Goal: Task Accomplishment & Management: Complete application form

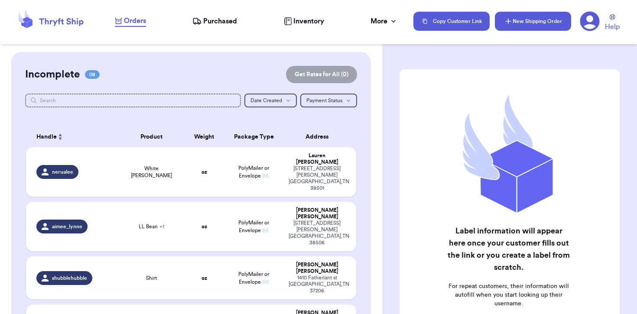
click at [540, 28] on button "New Shipping Order" at bounding box center [533, 21] width 76 height 19
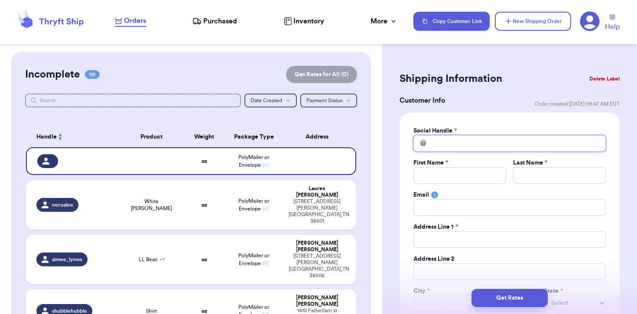
click at [448, 150] on input "Total Amount Paid" at bounding box center [509, 143] width 192 height 16
type input "a"
type input "ad"
type input "add"
type input "ad"
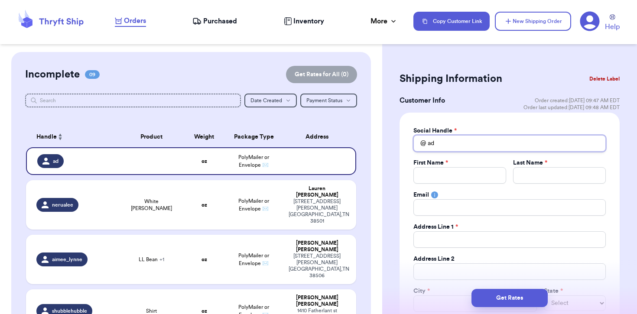
type input "ade"
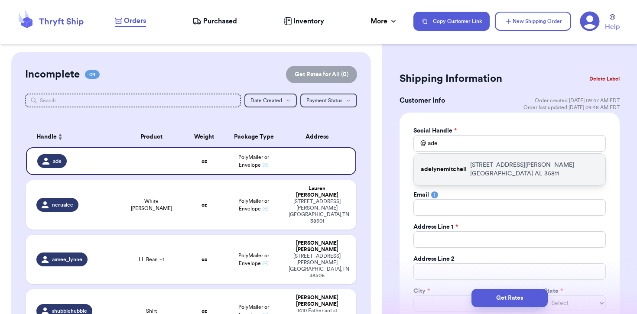
click at [460, 167] on p "adelynemitchell" at bounding box center [444, 169] width 46 height 9
type input "adelynemitchell"
type input "[PERSON_NAME]"
type input "[EMAIL_ADDRESS][DOMAIN_NAME]"
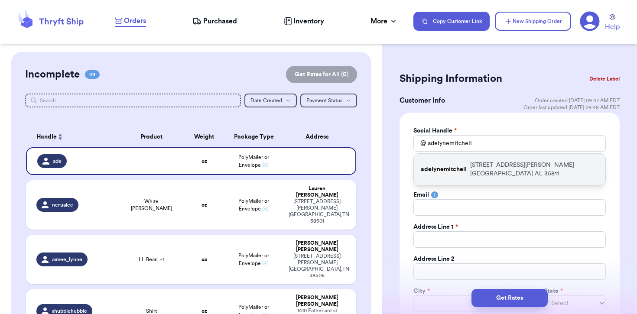
type input "[STREET_ADDRESS][PERSON_NAME]"
type input "[GEOGRAPHIC_DATA]"
select select "AL"
type input "35811"
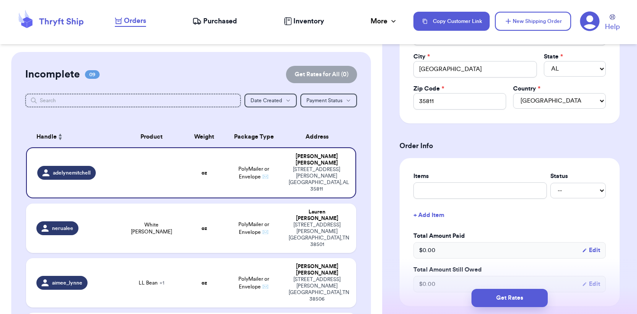
scroll to position [246, 0]
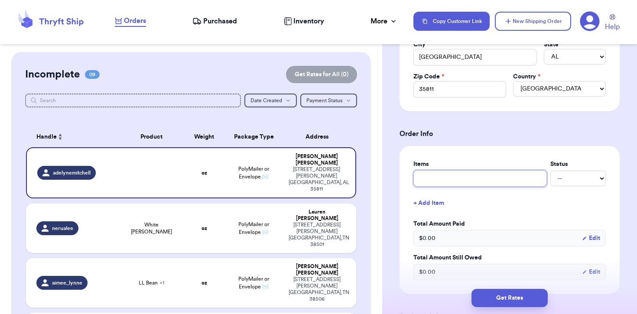
click at [457, 174] on input "text" at bounding box center [479, 178] width 133 height 16
type input "D"
type input "Dr"
type input "Dre"
type input "Dres"
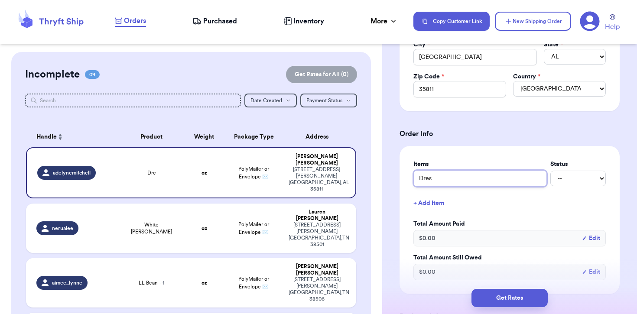
type input "Dress"
type input "Dress!"
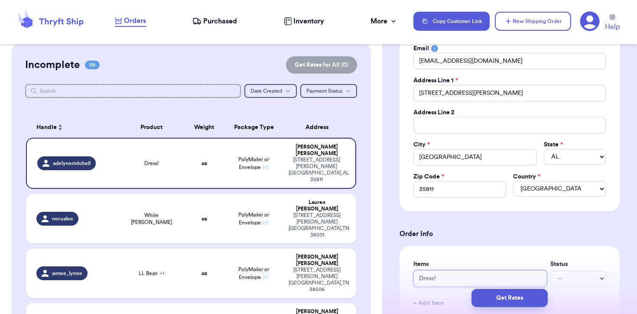
scroll to position [0, 0]
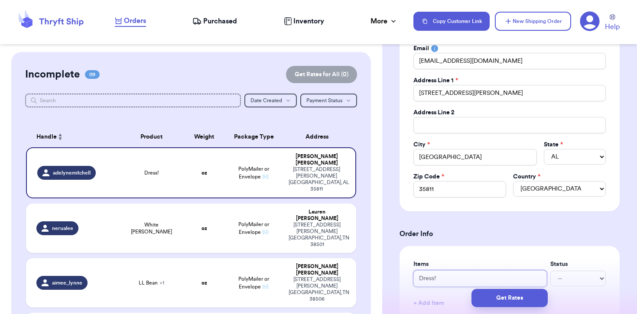
type input "Dress!"
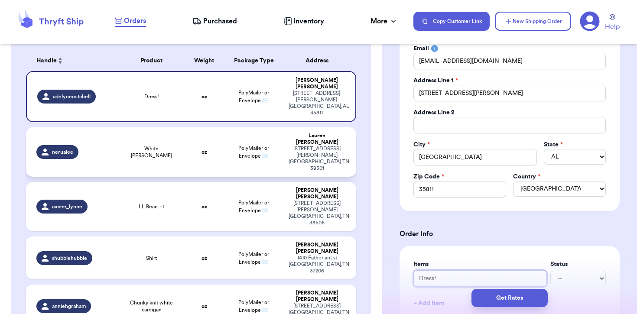
scroll to position [75, 0]
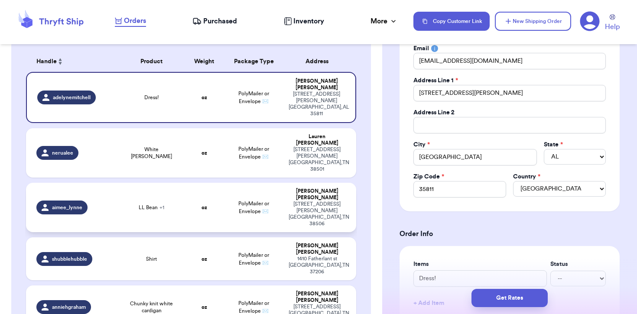
click at [179, 183] on td "LL Bean + 1" at bounding box center [152, 207] width 66 height 49
type input "LL Bean"
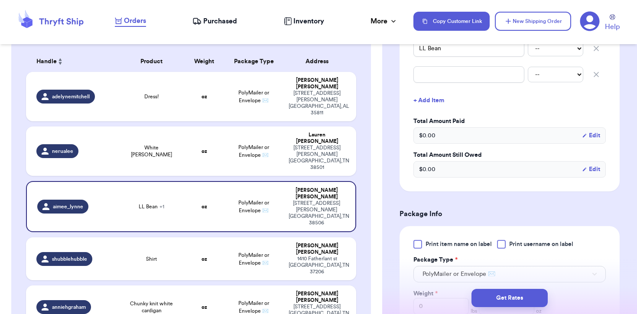
scroll to position [149, 0]
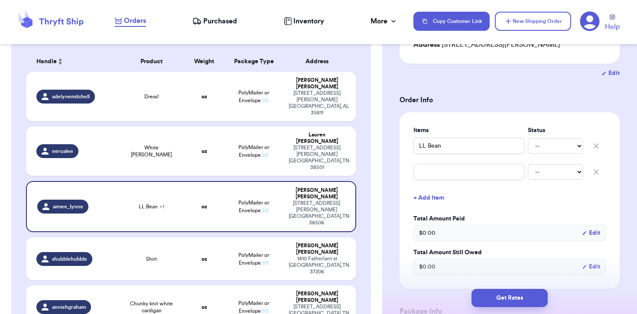
click at [597, 170] on icon "button" at bounding box center [596, 172] width 4 height 4
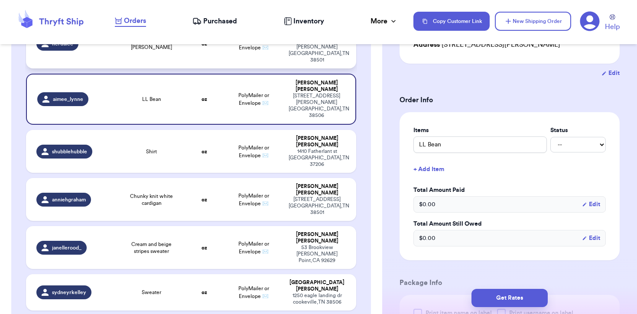
scroll to position [188, 0]
